Goal: Transaction & Acquisition: Purchase product/service

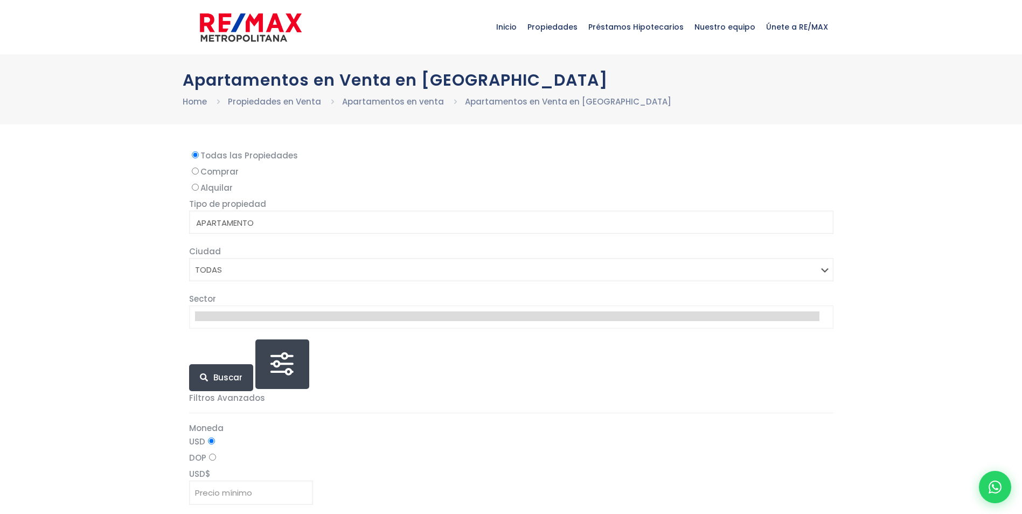
select select
click at [225, 170] on label "Comprar" at bounding box center [511, 171] width 644 height 13
click at [199, 170] on input "Comprar" at bounding box center [195, 171] width 7 height 7
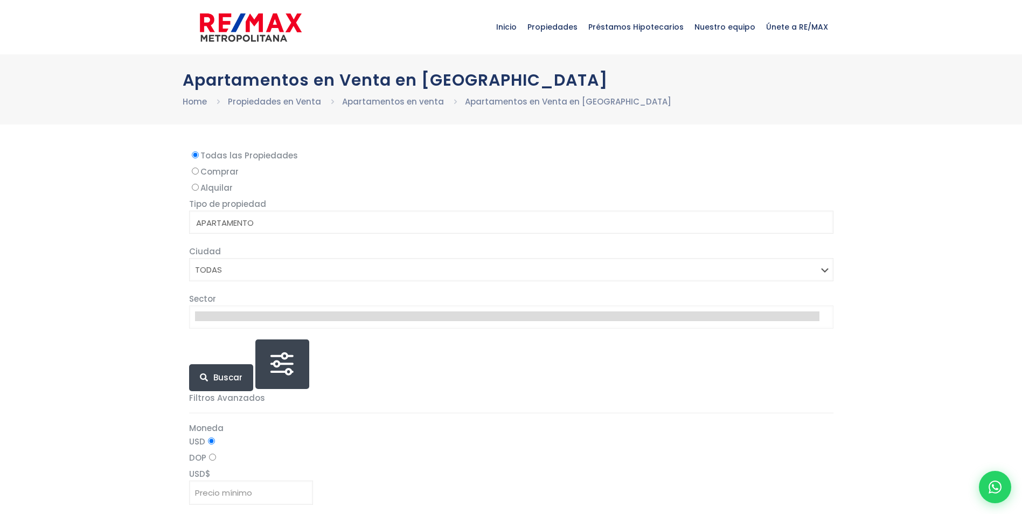
radio input "true"
click at [225, 170] on label "Comprar" at bounding box center [511, 171] width 644 height 13
click at [199, 170] on input "Comprar" at bounding box center [195, 171] width 7 height 7
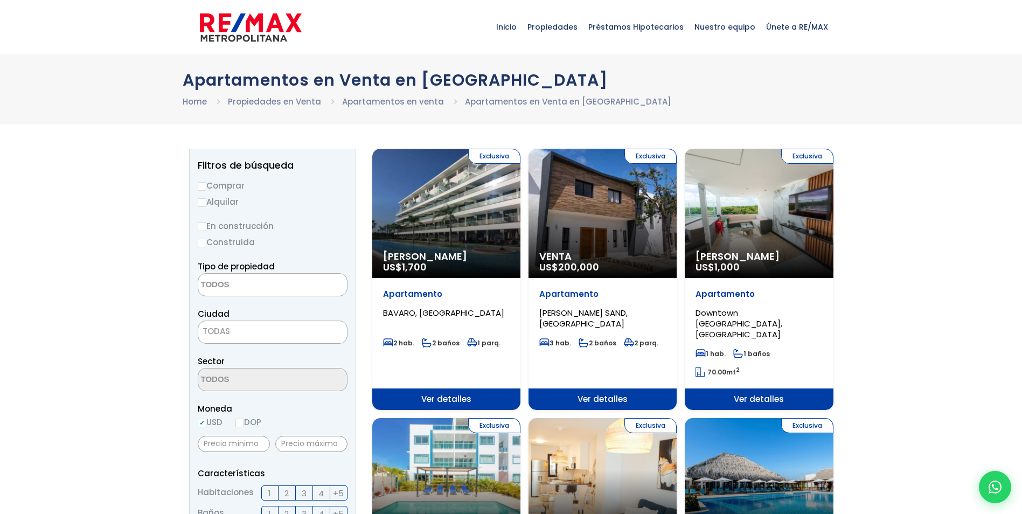
click at [241, 27] on img at bounding box center [251, 27] width 102 height 32
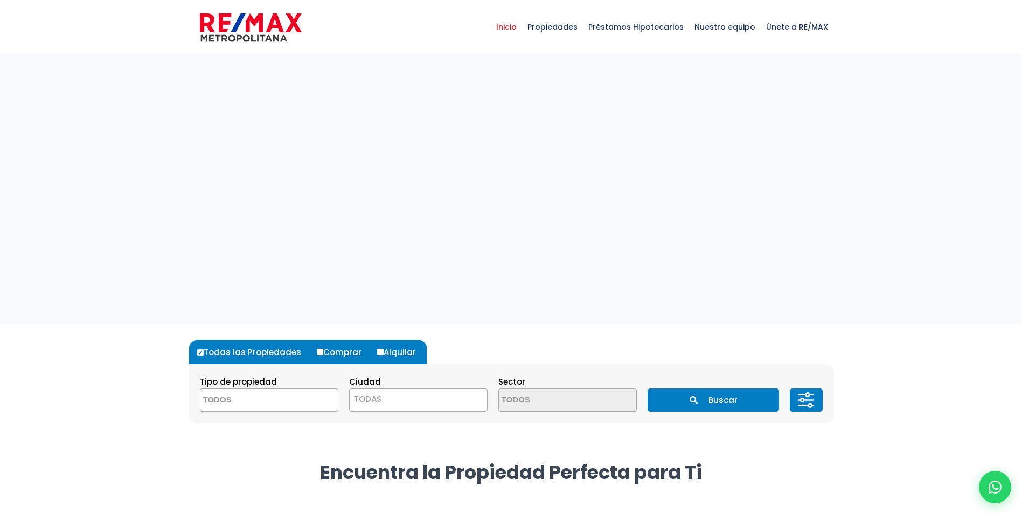
select select
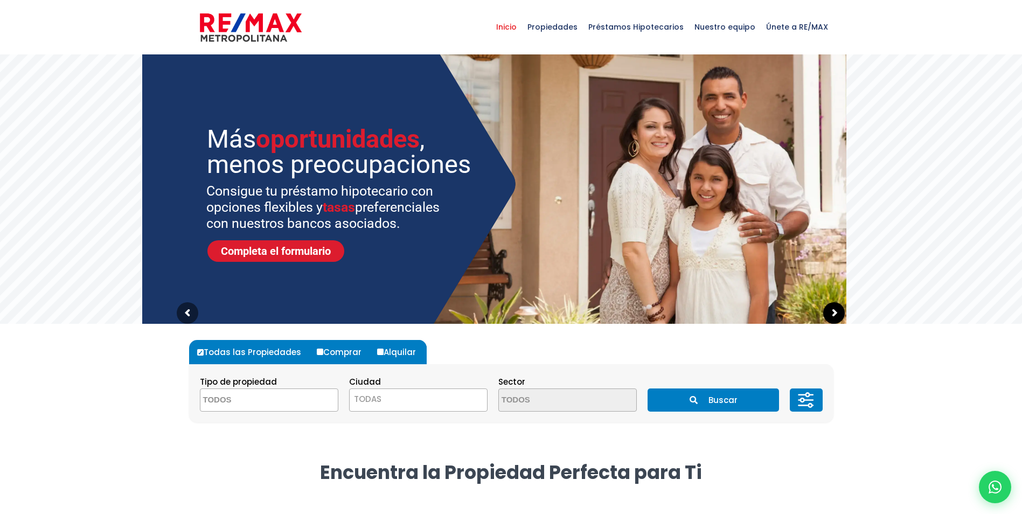
click at [835, 317] on sr7-arrow at bounding box center [834, 313] width 22 height 22
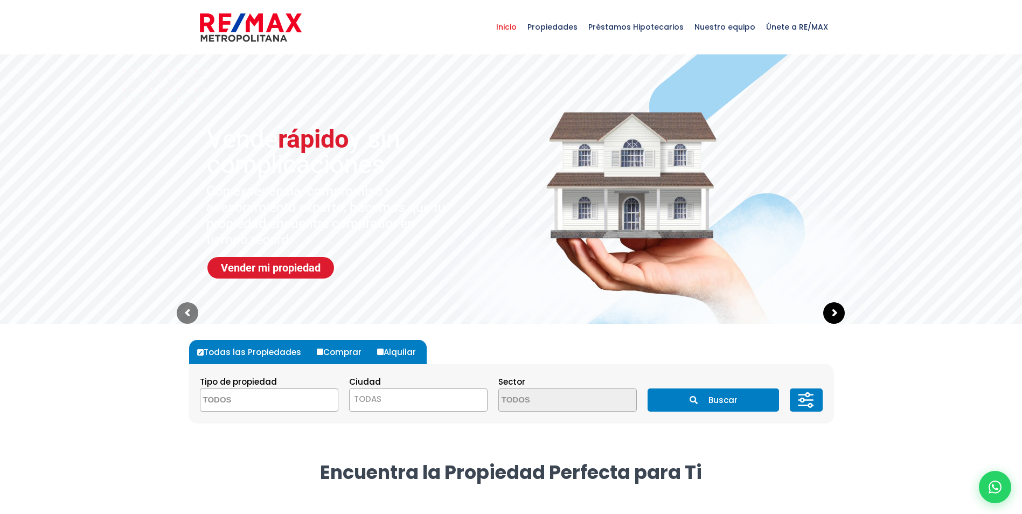
click at [840, 313] on sr7-arrow at bounding box center [834, 313] width 22 height 22
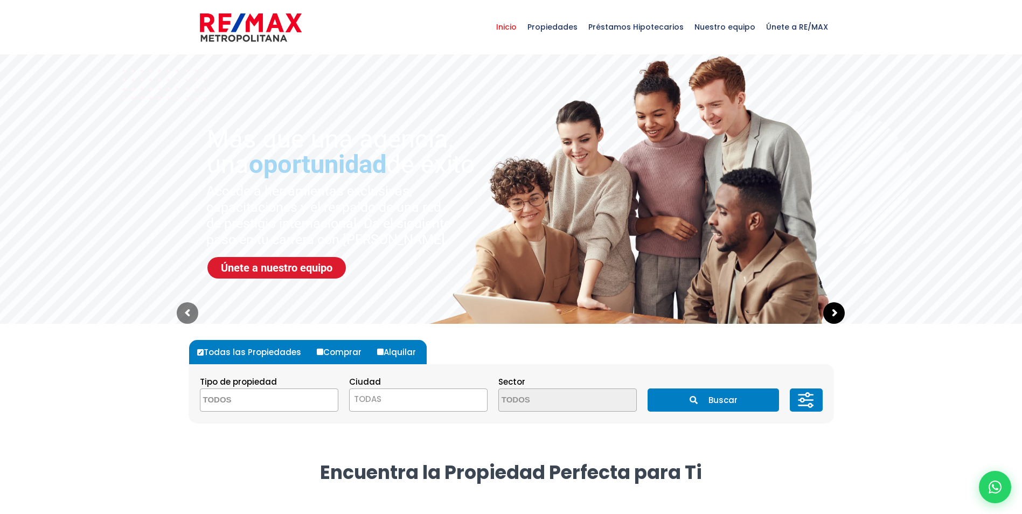
click at [838, 313] on sr7-arrow at bounding box center [834, 313] width 22 height 22
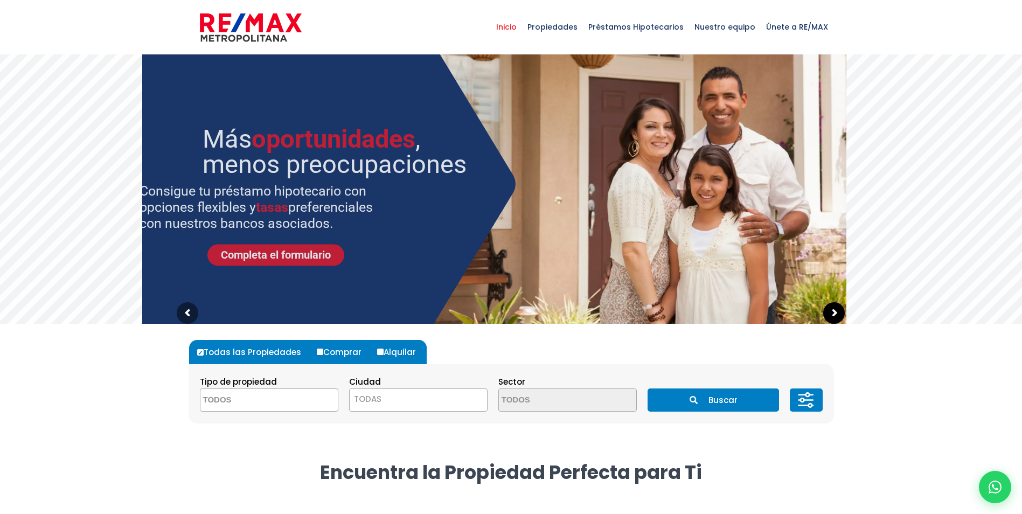
click at [838, 313] on sr7-arrow at bounding box center [834, 313] width 22 height 22
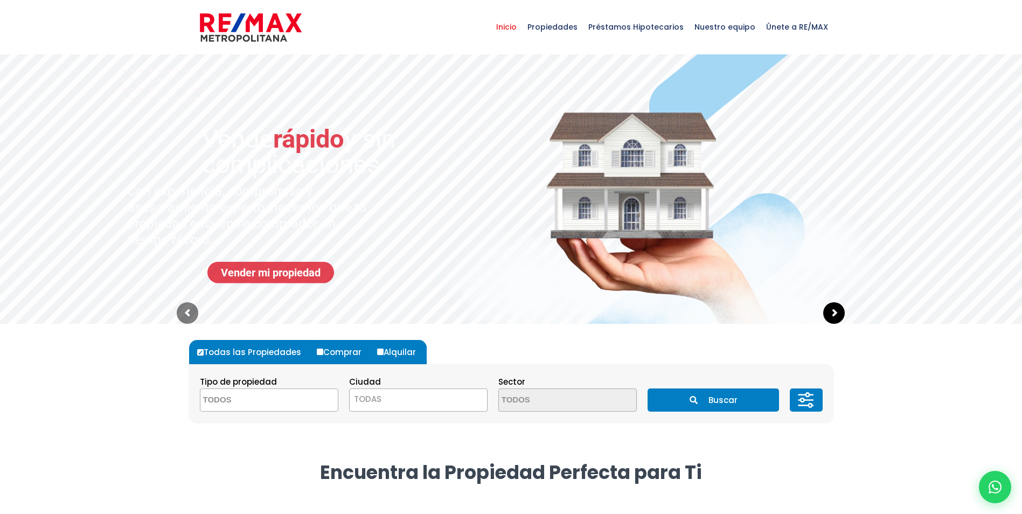
click at [838, 313] on sr7-arrow at bounding box center [834, 313] width 22 height 22
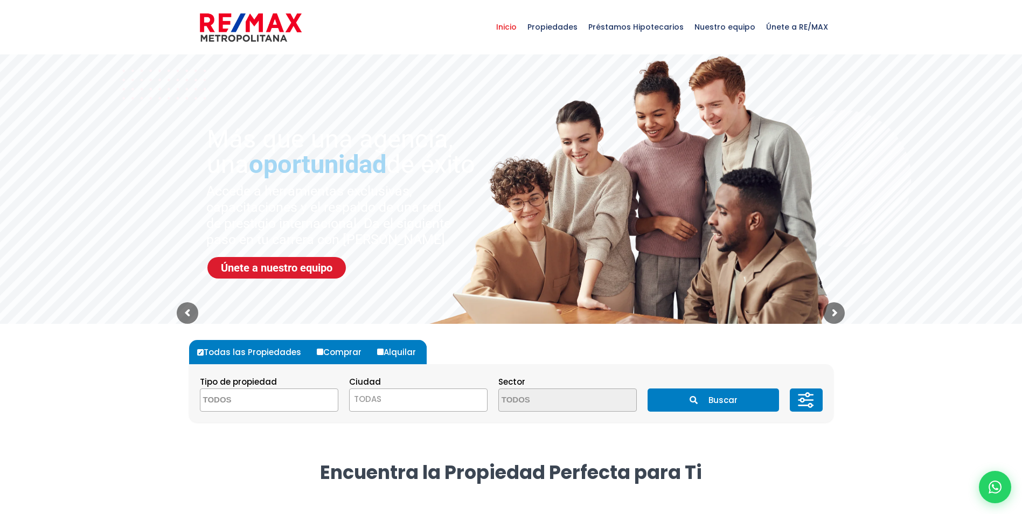
click at [345, 351] on label "Comprar" at bounding box center [343, 352] width 58 height 24
click at [323, 351] on input "Comprar" at bounding box center [320, 352] width 6 height 6
radio input "true"
click at [340, 352] on label "Comprar" at bounding box center [343, 352] width 58 height 24
click at [323, 352] on input "Comprar" at bounding box center [320, 352] width 6 height 6
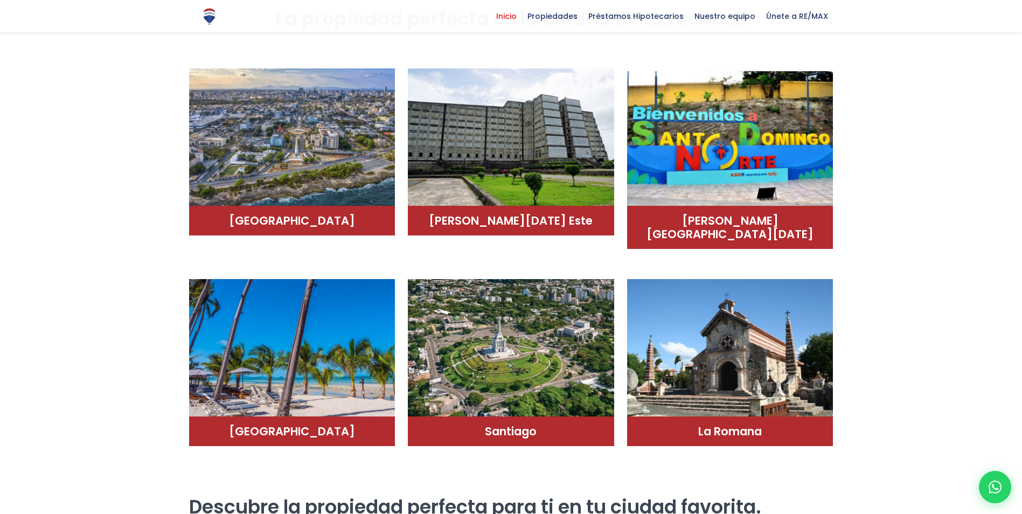
scroll to position [808, 0]
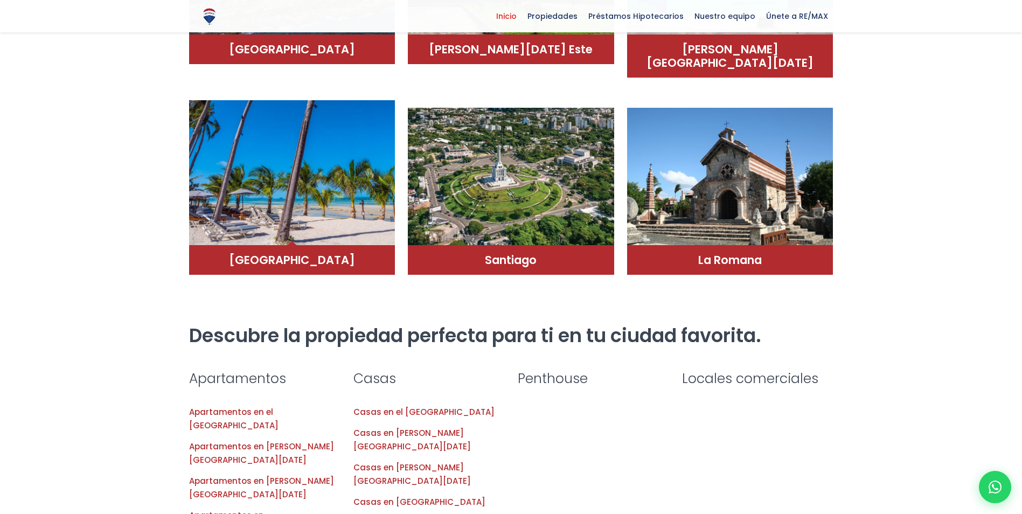
click at [295, 186] on img at bounding box center [292, 172] width 206 height 145
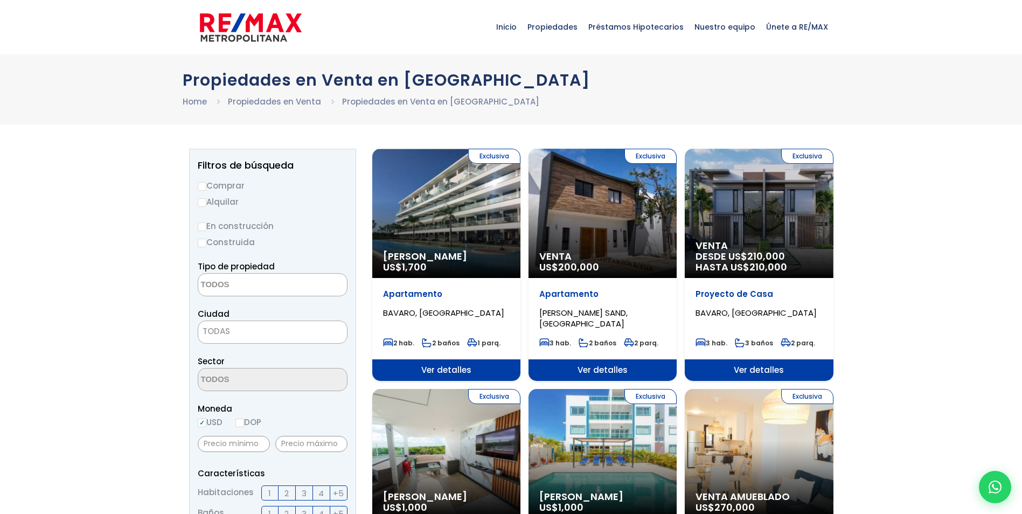
select select
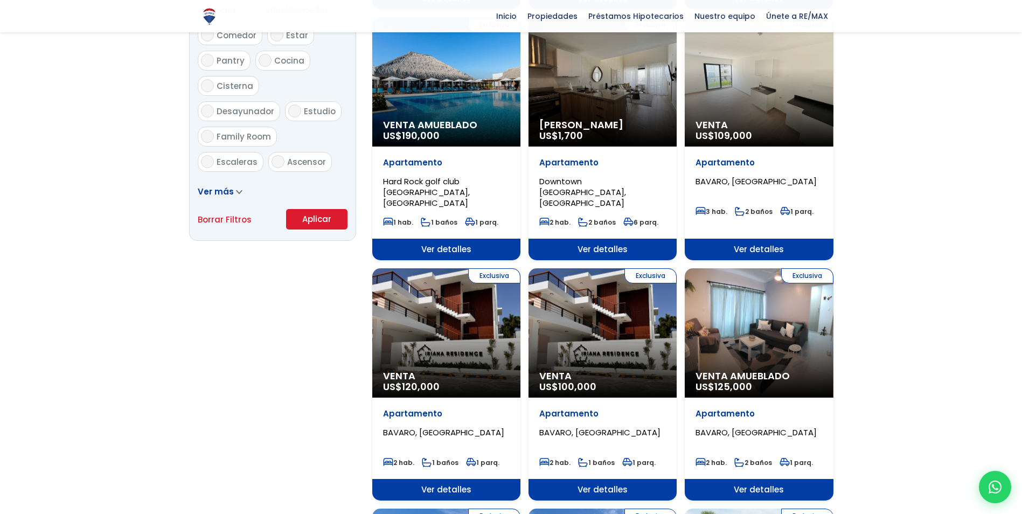
scroll to position [647, 0]
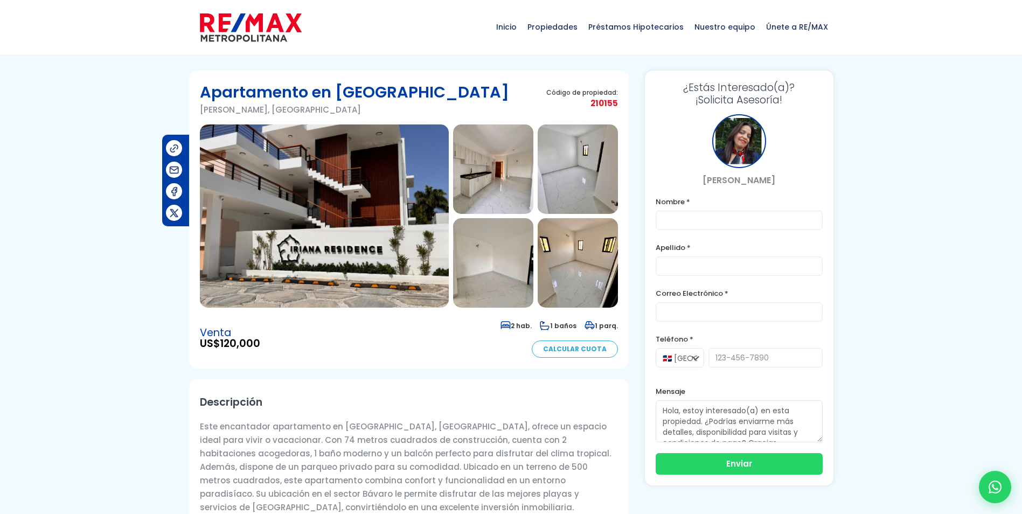
click at [592, 234] on img at bounding box center [578, 262] width 80 height 89
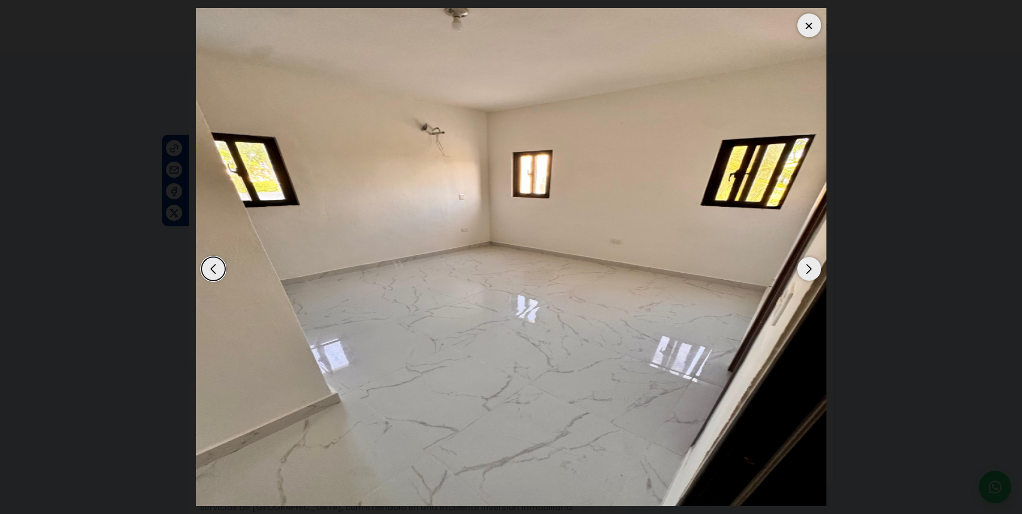
click at [814, 268] on div "Next slide" at bounding box center [809, 269] width 24 height 24
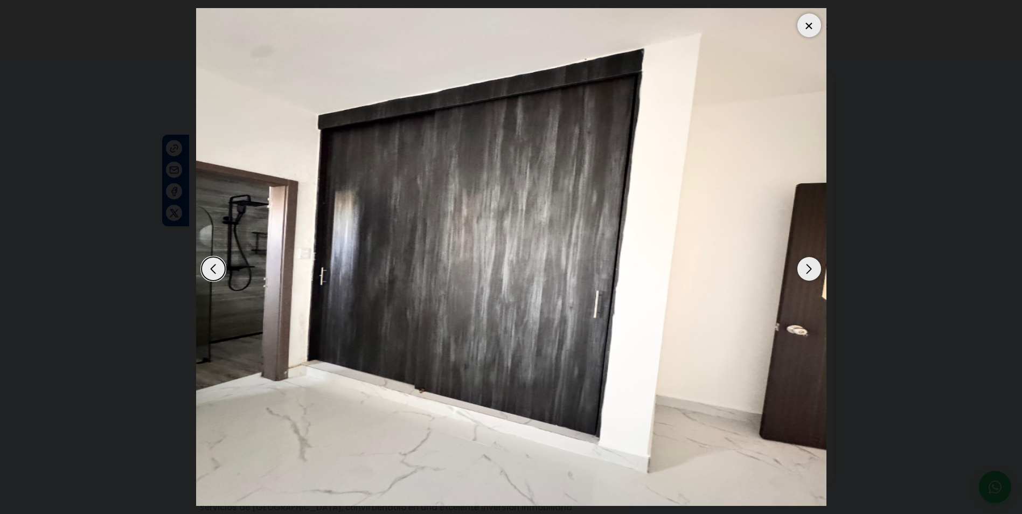
click at [814, 268] on div "Next slide" at bounding box center [809, 269] width 24 height 24
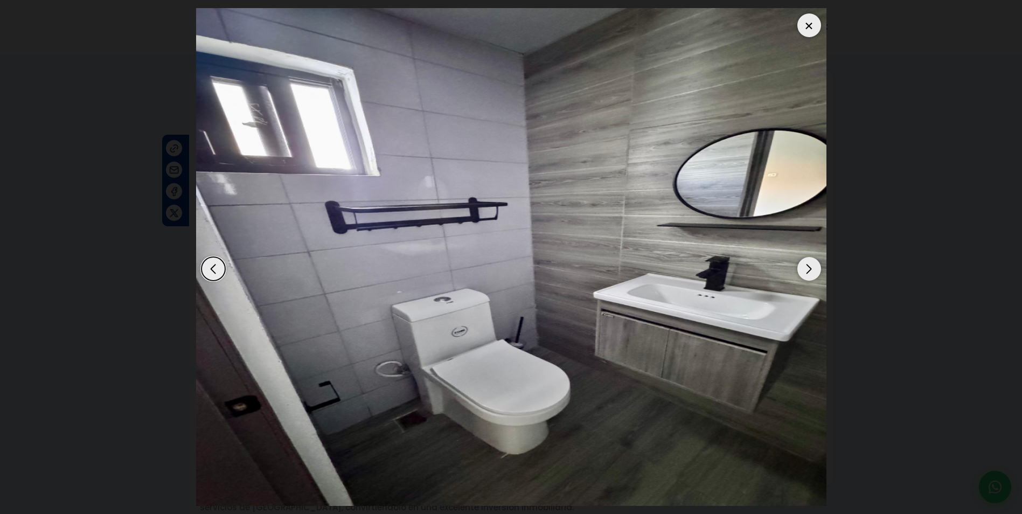
click at [814, 268] on div "Next slide" at bounding box center [809, 269] width 24 height 24
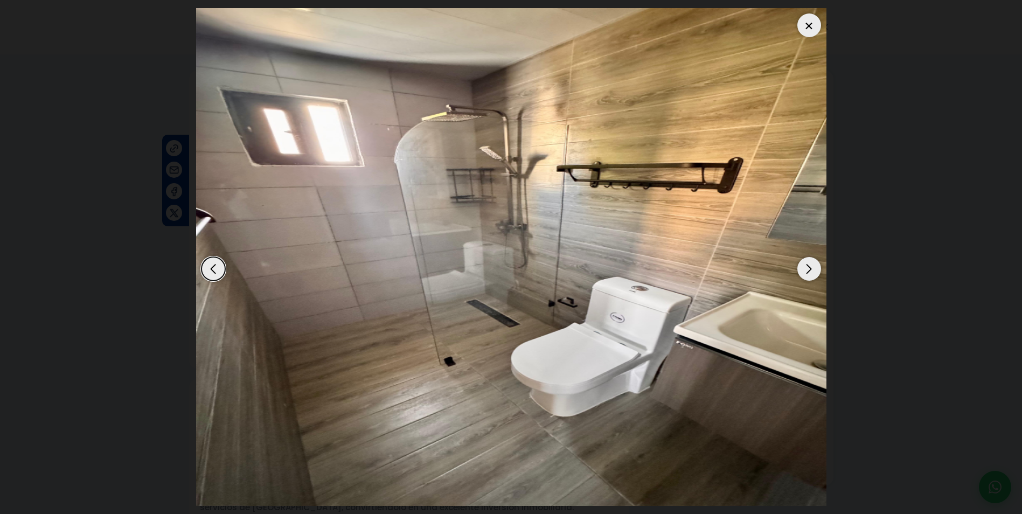
click at [814, 268] on div "Next slide" at bounding box center [809, 269] width 24 height 24
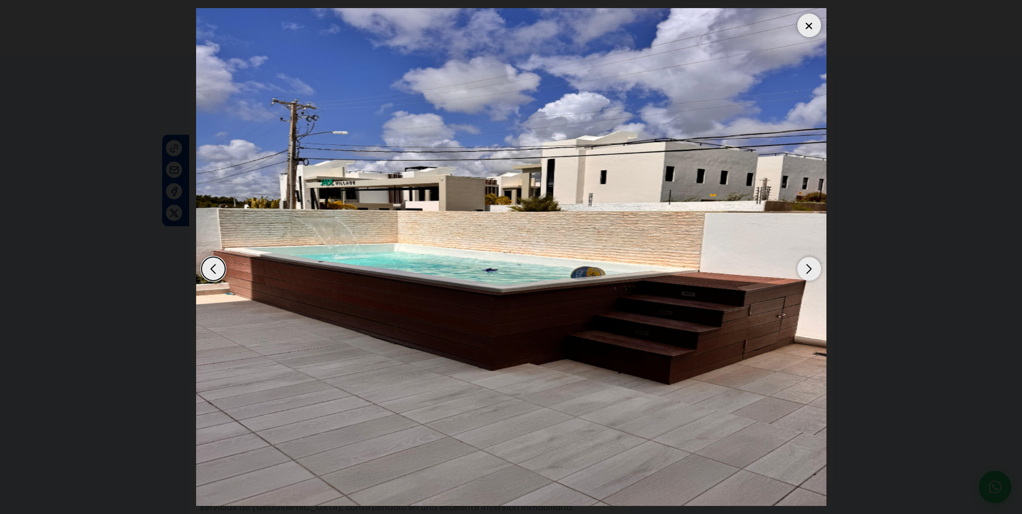
click at [814, 268] on div "Next slide" at bounding box center [809, 269] width 24 height 24
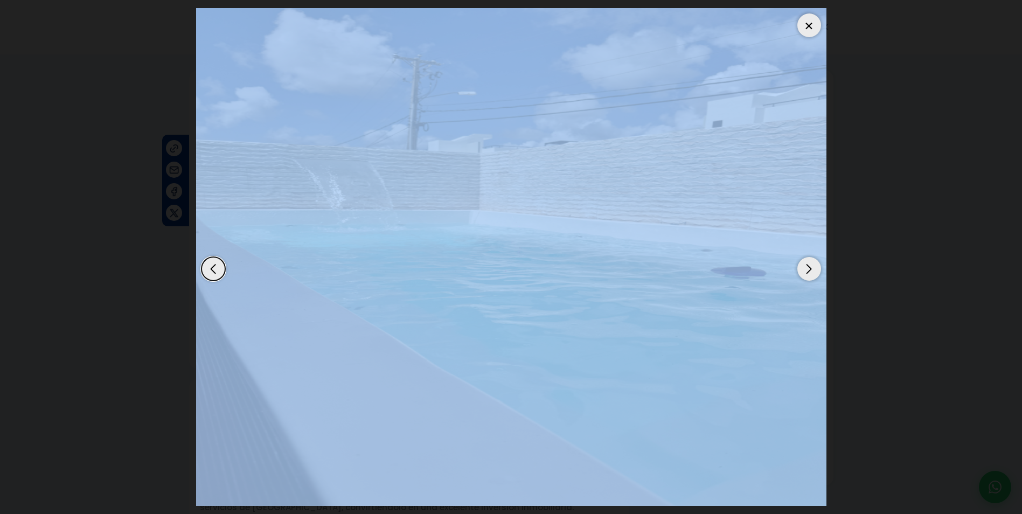
click at [814, 268] on div "Next slide" at bounding box center [809, 269] width 24 height 24
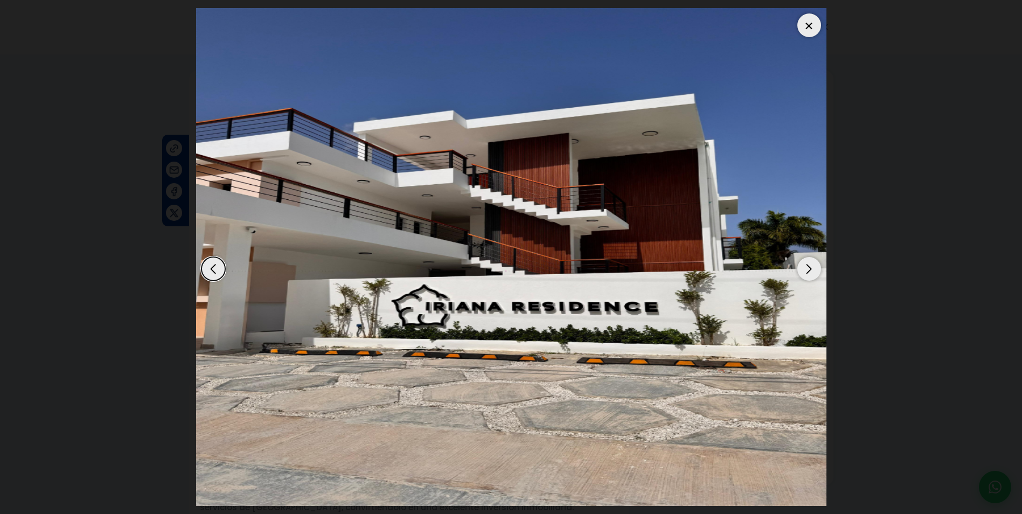
click at [814, 268] on div "Next slide" at bounding box center [809, 269] width 24 height 24
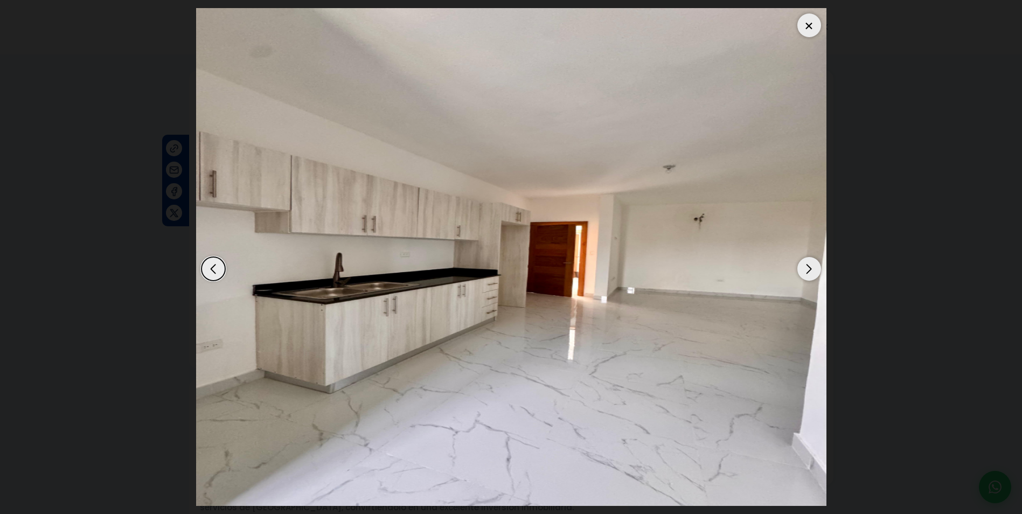
click at [814, 268] on div "Next slide" at bounding box center [809, 269] width 24 height 24
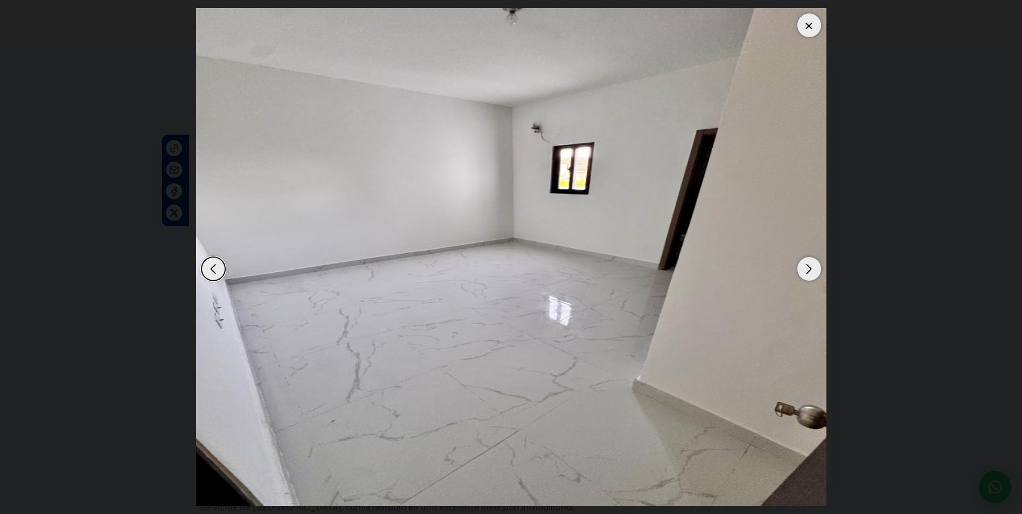
click at [814, 268] on div "Next slide" at bounding box center [809, 269] width 24 height 24
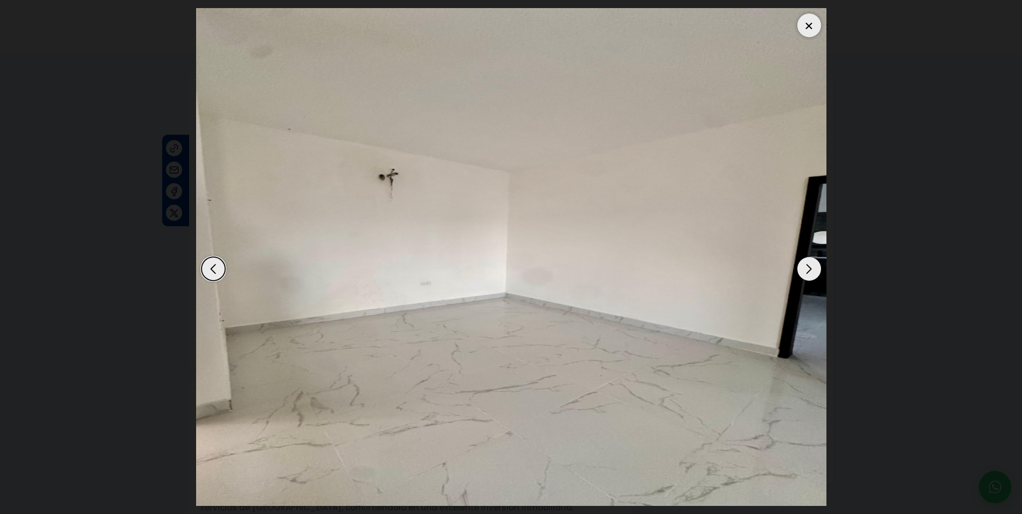
click at [814, 268] on div "Next slide" at bounding box center [809, 269] width 24 height 24
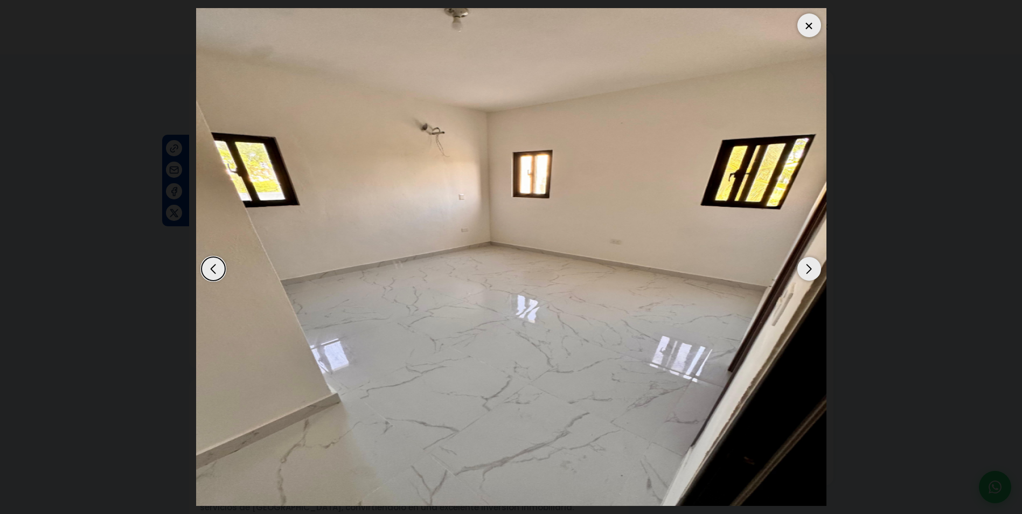
click at [814, 268] on div "Next slide" at bounding box center [809, 269] width 24 height 24
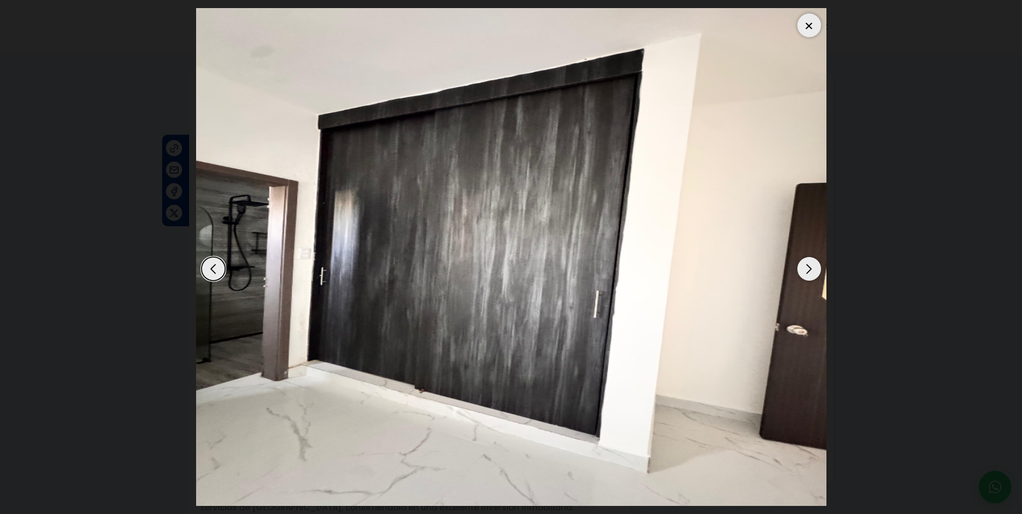
click at [814, 268] on div "Next slide" at bounding box center [809, 269] width 24 height 24
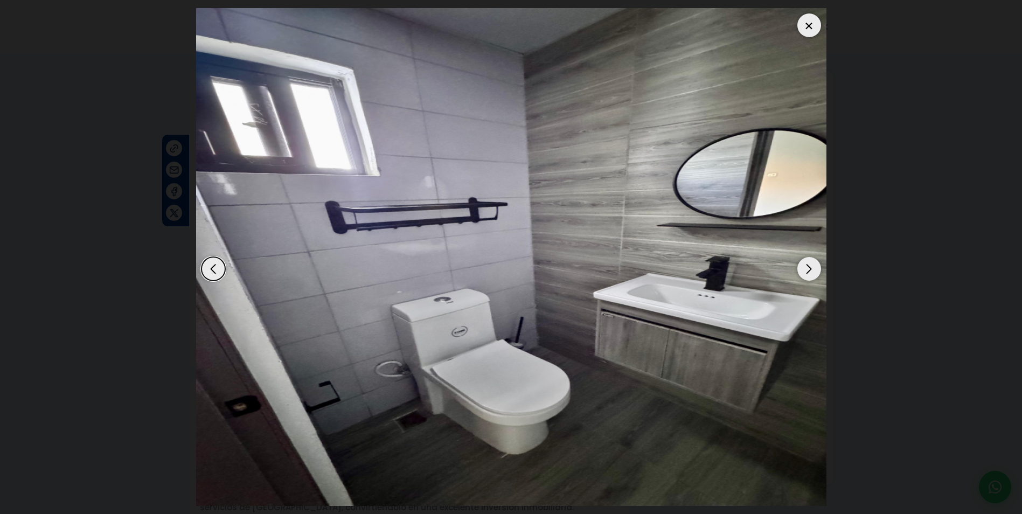
click at [814, 268] on div "Next slide" at bounding box center [809, 269] width 24 height 24
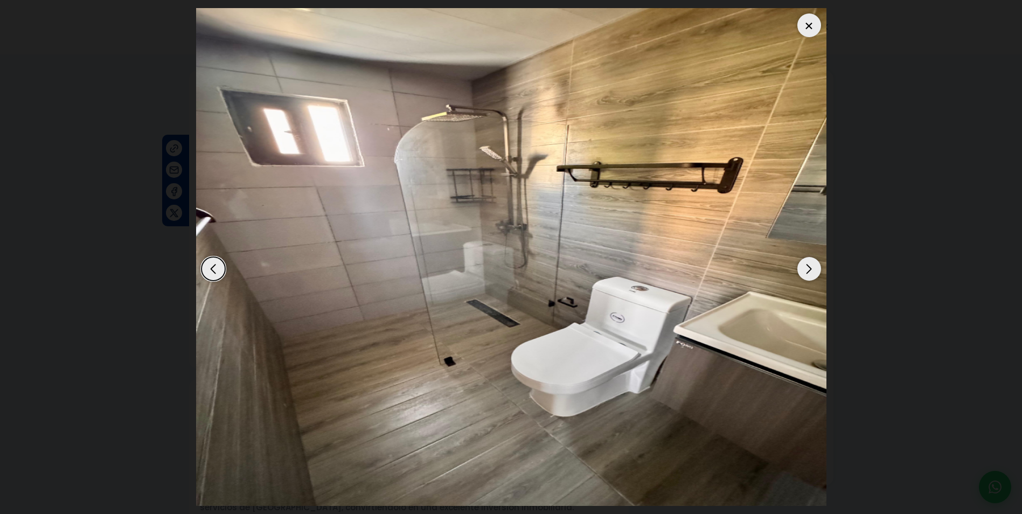
click at [814, 268] on div "Next slide" at bounding box center [809, 269] width 24 height 24
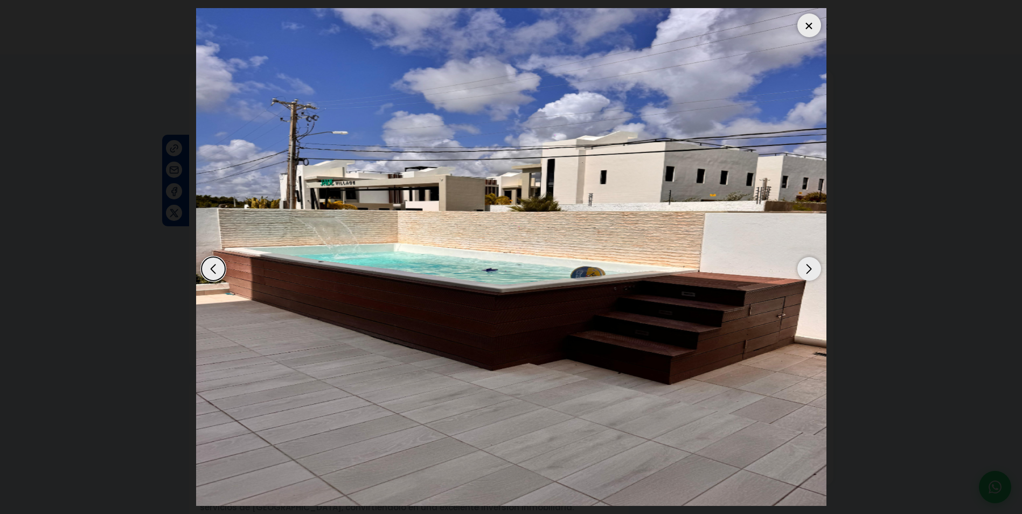
click at [814, 268] on div "Next slide" at bounding box center [809, 269] width 24 height 24
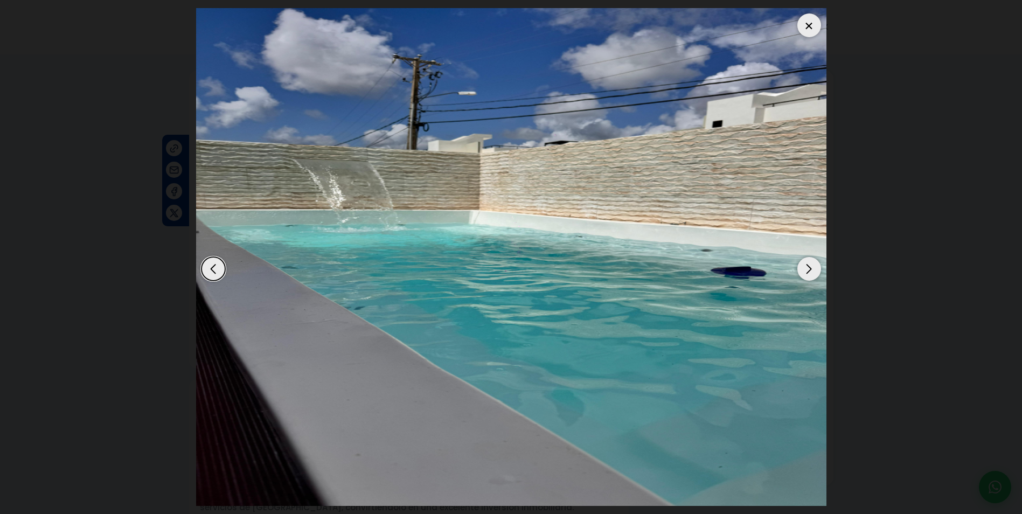
click at [814, 268] on div "Next slide" at bounding box center [809, 269] width 24 height 24
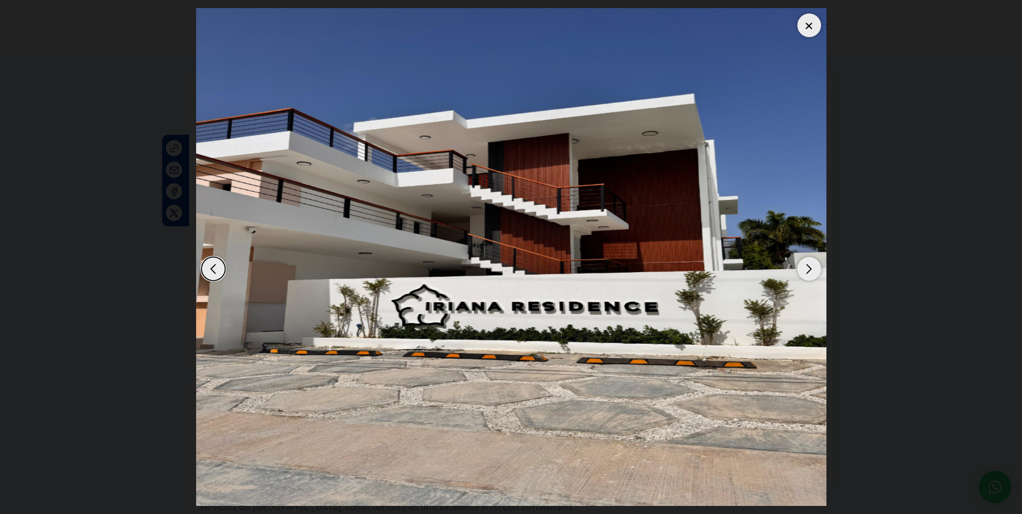
click at [814, 268] on div "Next slide" at bounding box center [809, 269] width 24 height 24
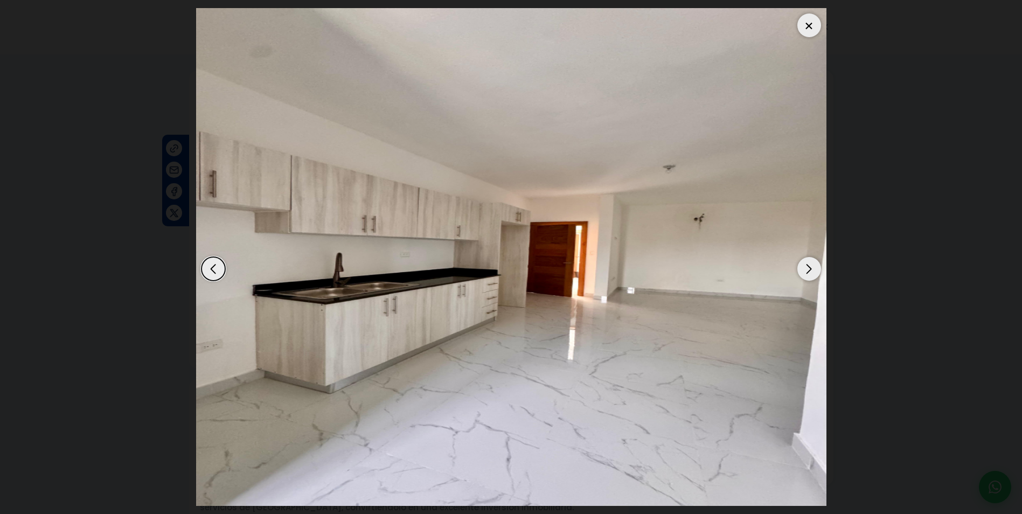
click at [814, 268] on div "Next slide" at bounding box center [809, 269] width 24 height 24
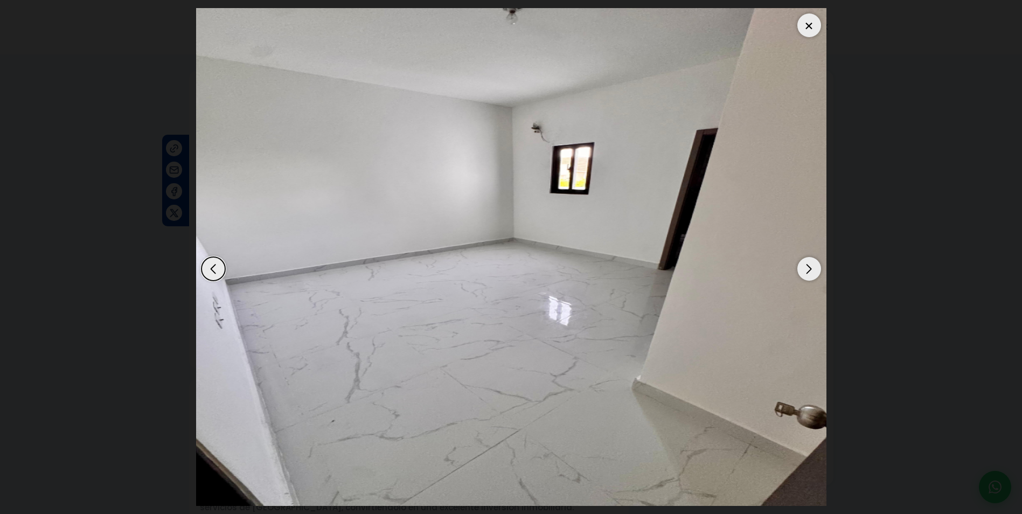
click at [814, 268] on div "Next slide" at bounding box center [809, 269] width 24 height 24
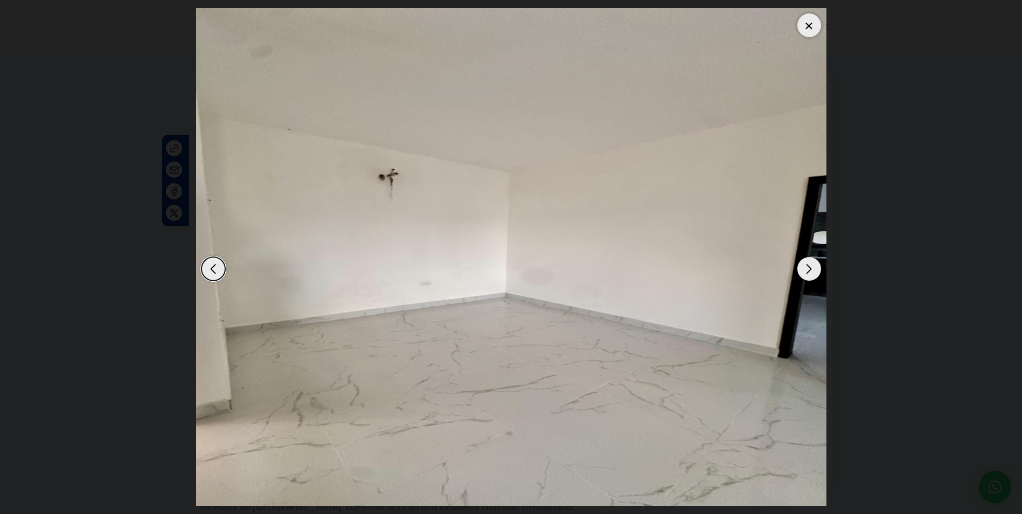
click at [814, 268] on div "Next slide" at bounding box center [809, 269] width 24 height 24
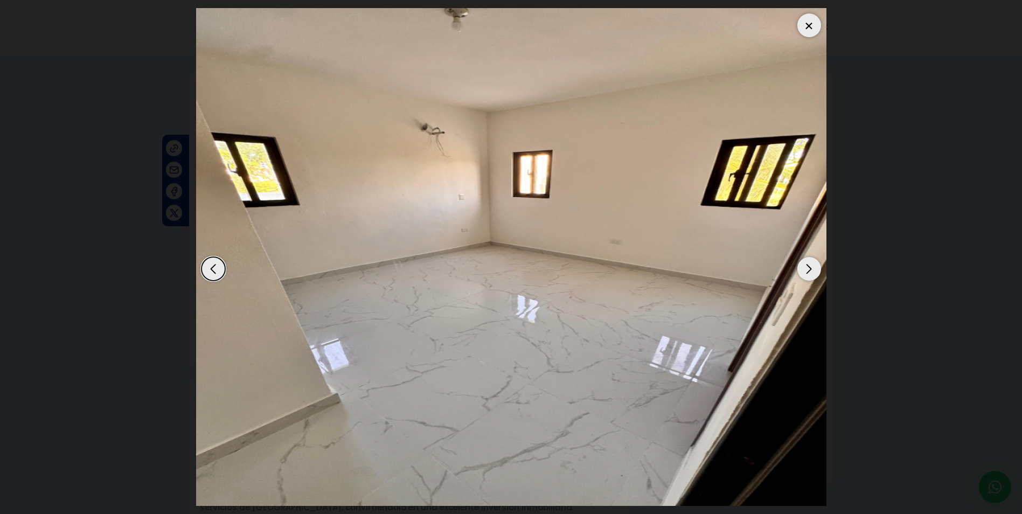
click at [814, 268] on div "Next slide" at bounding box center [809, 269] width 24 height 24
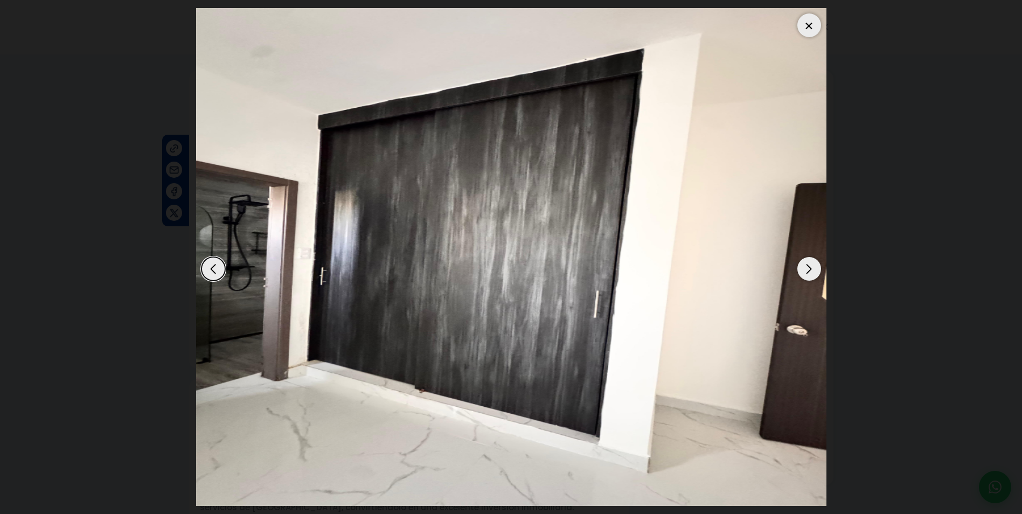
click at [814, 268] on div "Next slide" at bounding box center [809, 269] width 24 height 24
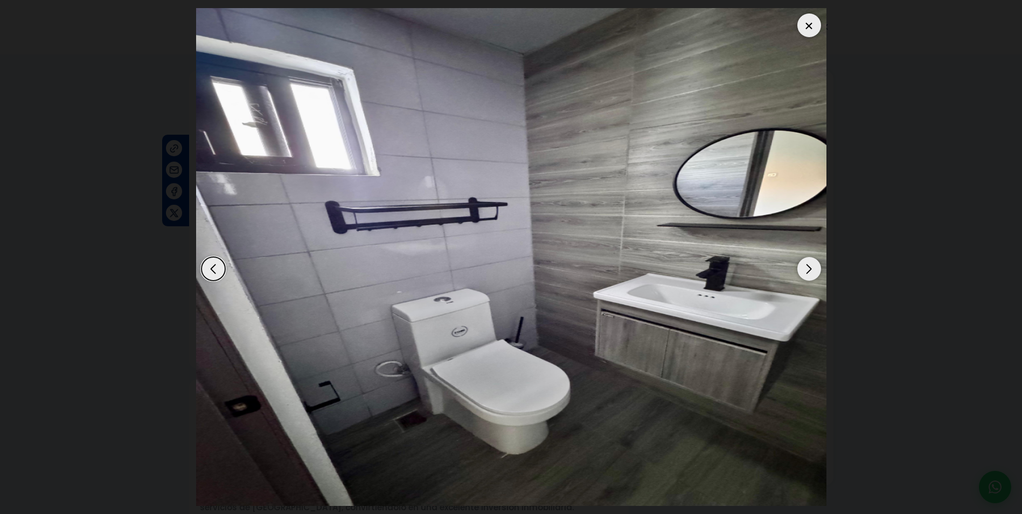
click at [814, 268] on div "Next slide" at bounding box center [809, 269] width 24 height 24
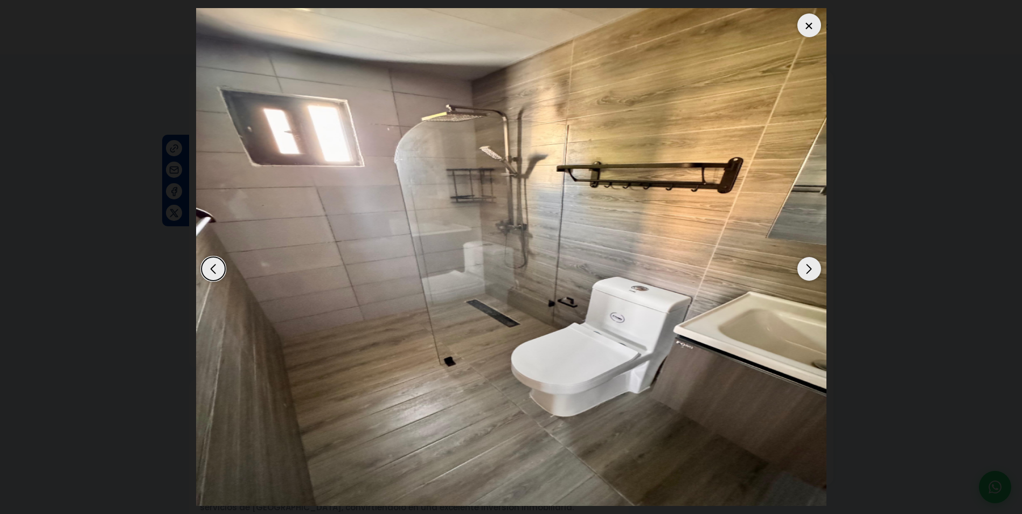
click at [815, 22] on div at bounding box center [809, 25] width 24 height 24
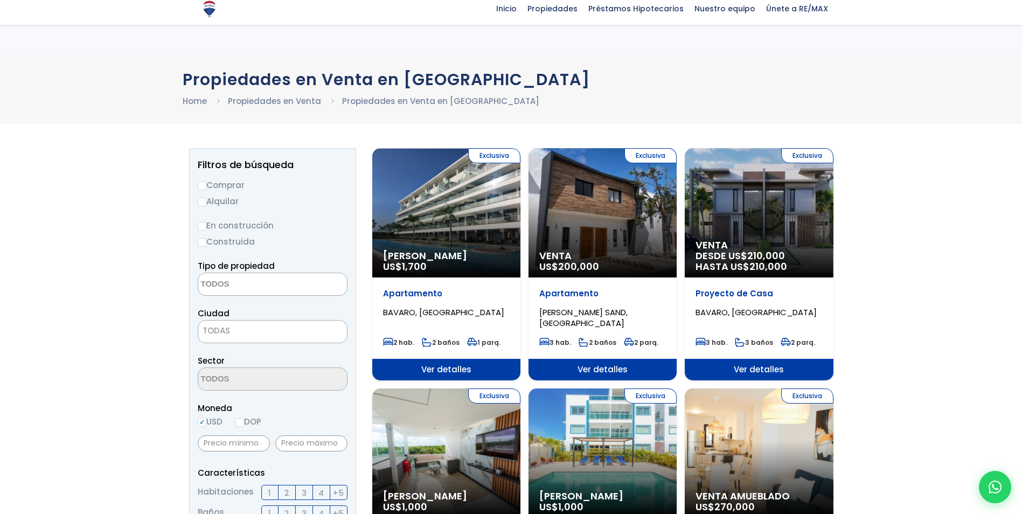
select select
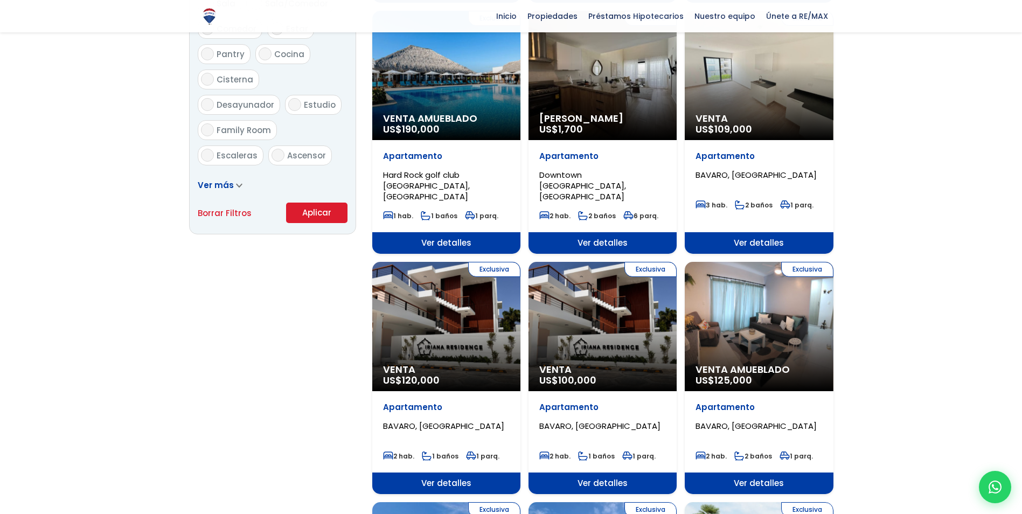
scroll to position [647, 0]
